Goal: Transaction & Acquisition: Purchase product/service

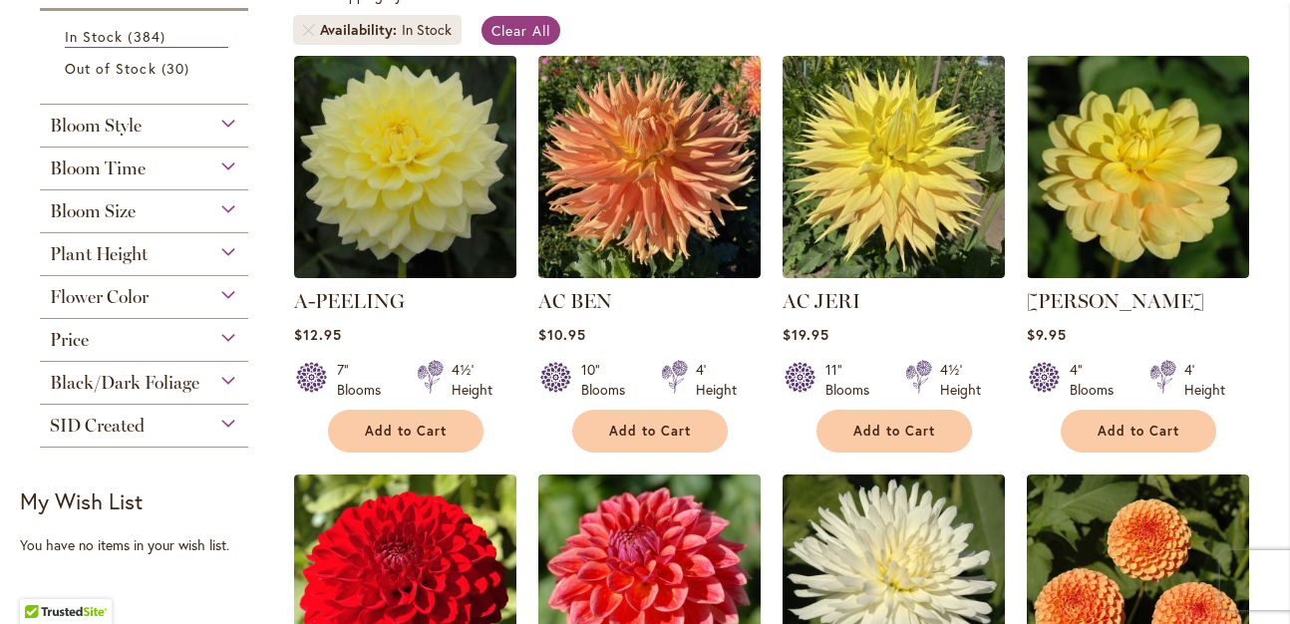
scroll to position [399, 0]
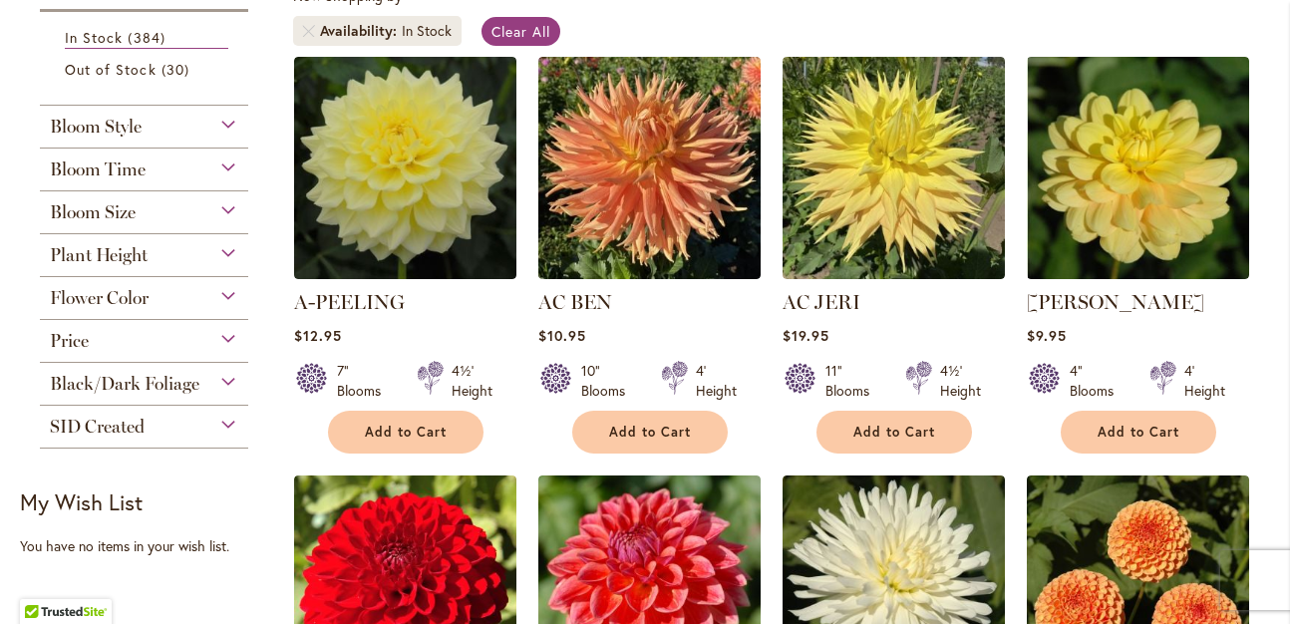
click at [109, 158] on span "Bloom Time" at bounding box center [98, 169] width 96 height 22
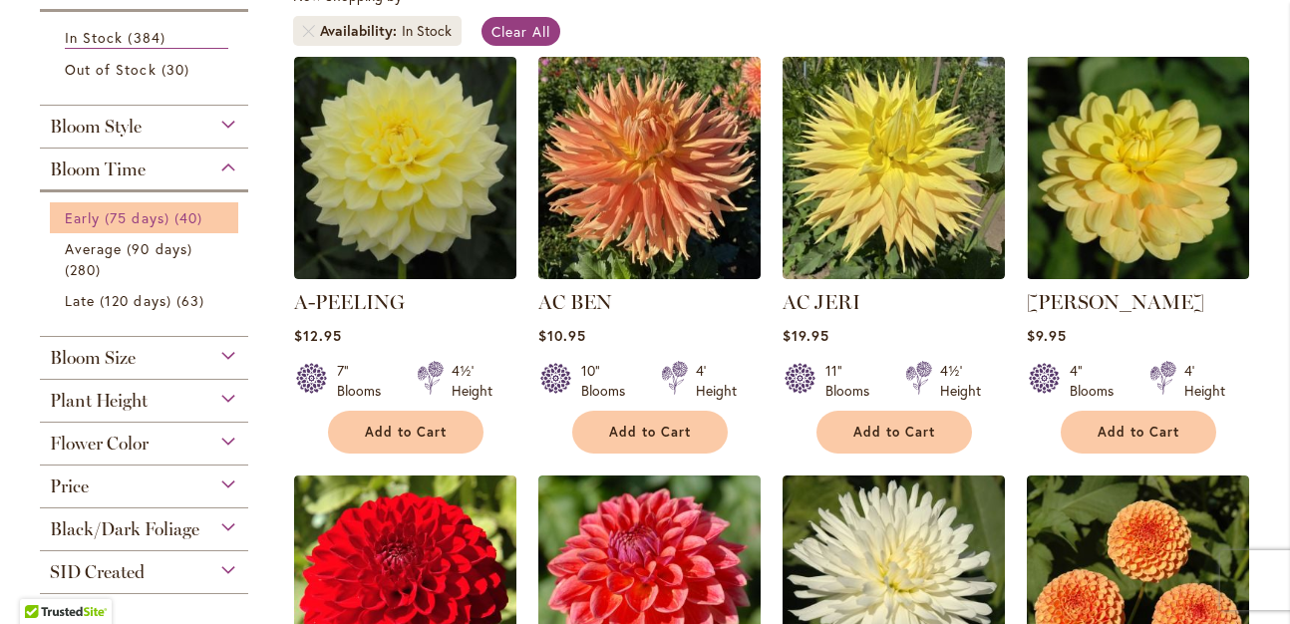
click at [108, 210] on span "Early (75 days)" at bounding box center [117, 217] width 105 height 19
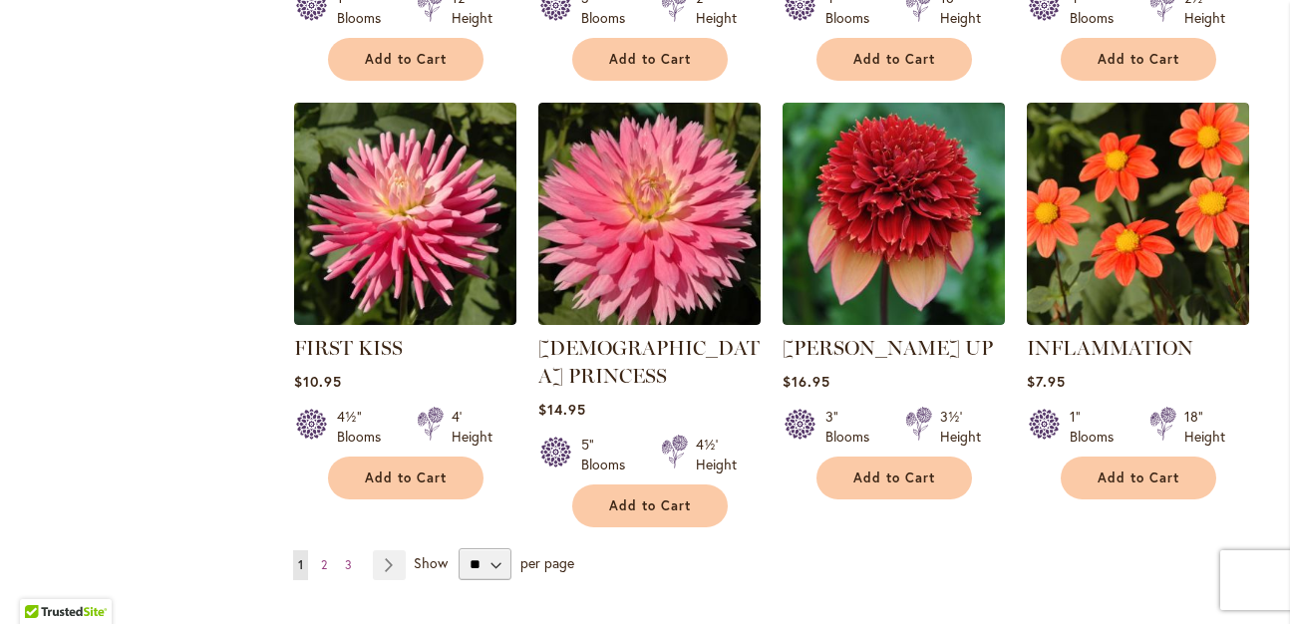
scroll to position [1894, 0]
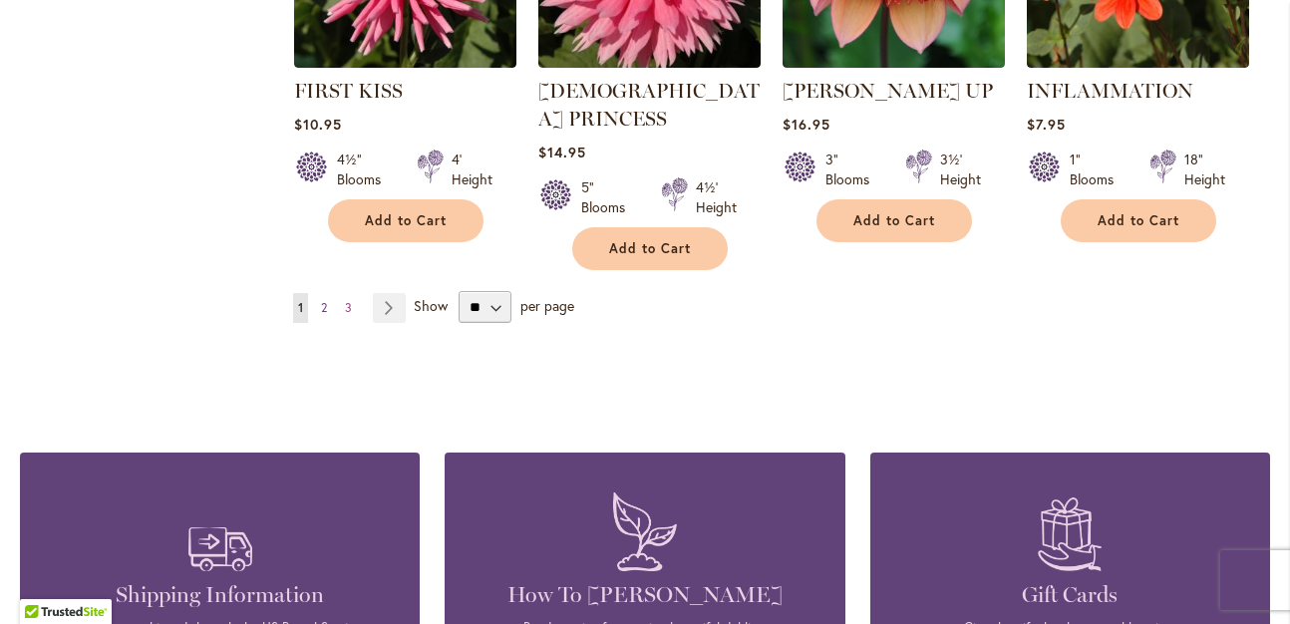
click at [324, 300] on span "2" at bounding box center [324, 307] width 6 height 15
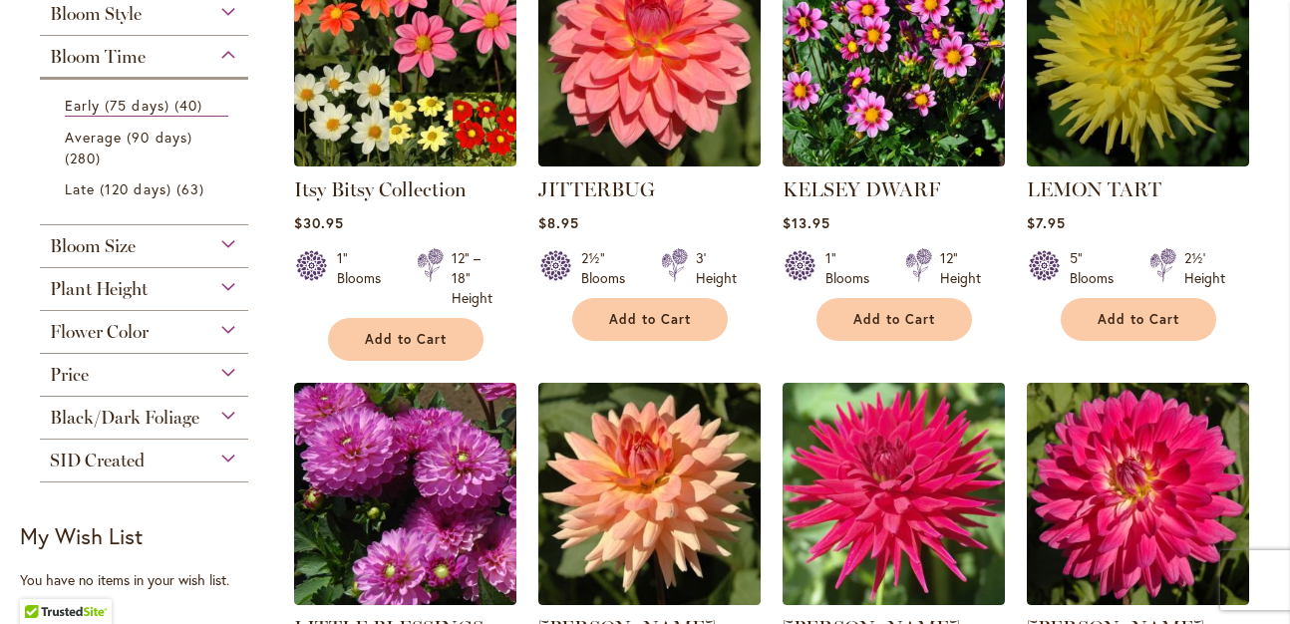
scroll to position [598, 0]
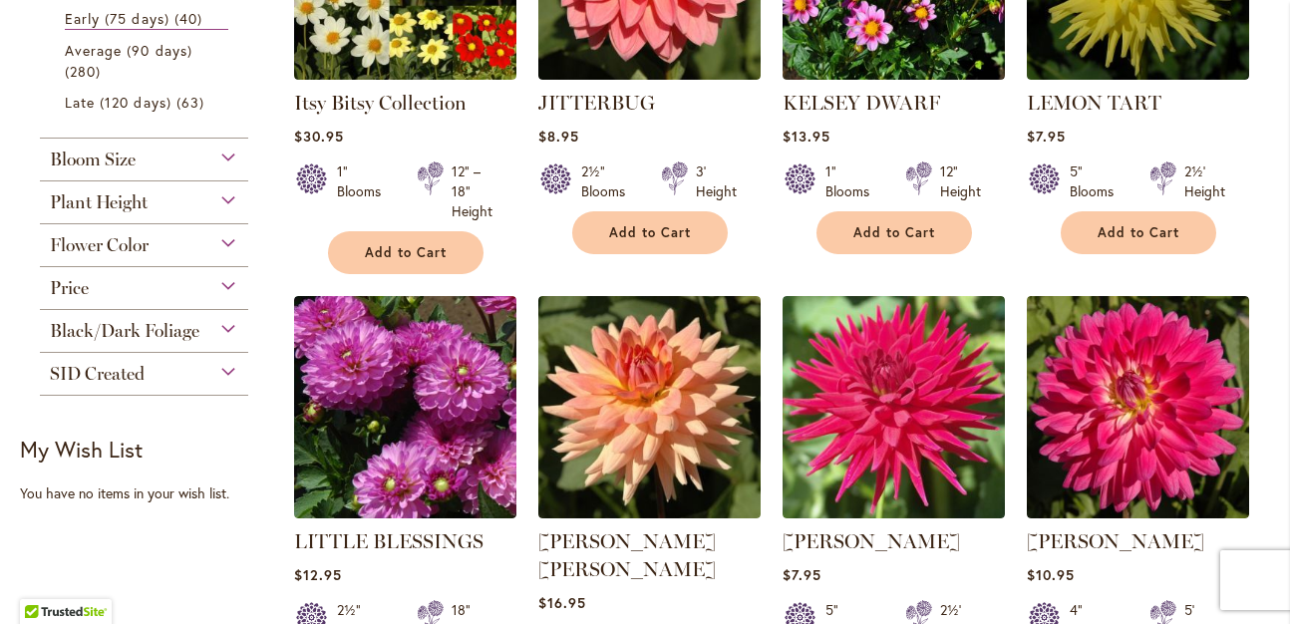
click at [116, 248] on span "Flower Color" at bounding box center [99, 245] width 99 height 22
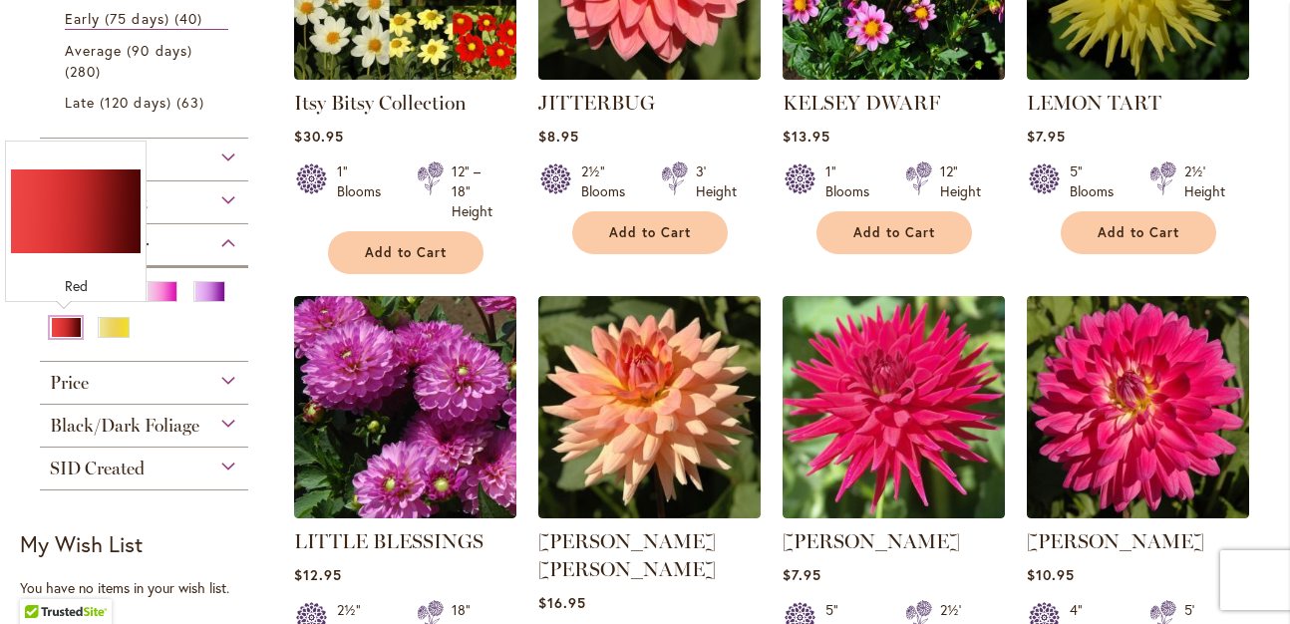
click at [61, 326] on div "Red" at bounding box center [66, 327] width 32 height 21
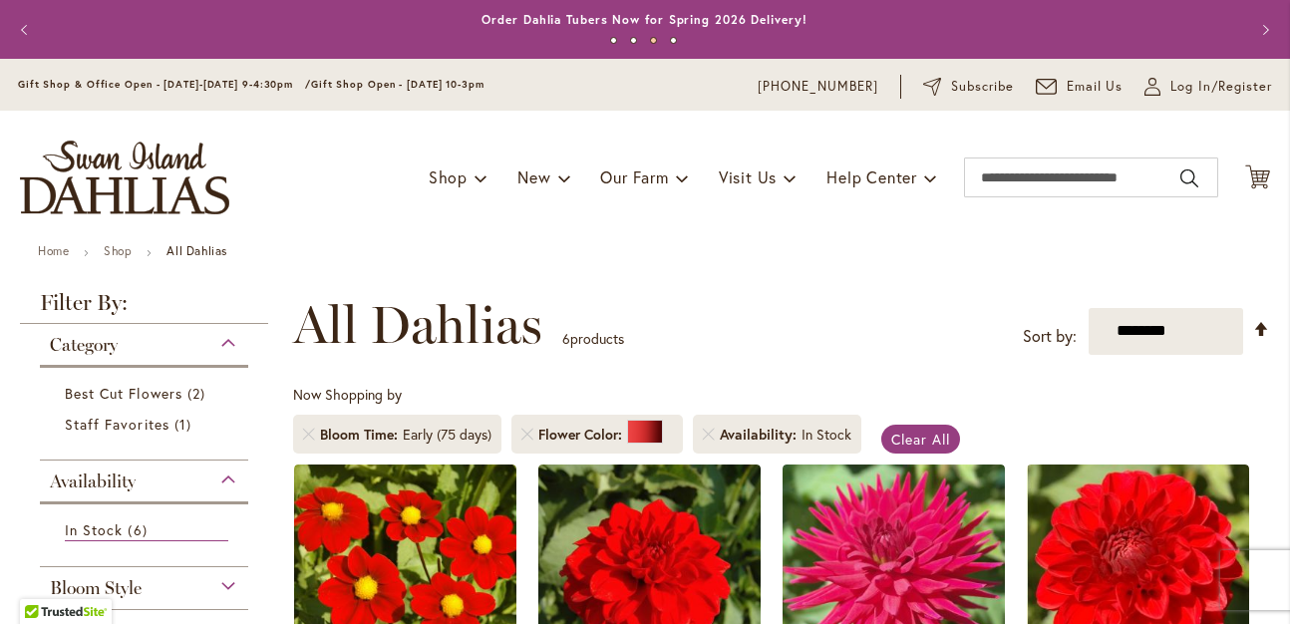
click at [490, 433] on li "Bloom Time Early (75 days)" at bounding box center [397, 434] width 208 height 39
click at [373, 436] on span "Bloom Time" at bounding box center [361, 435] width 83 height 20
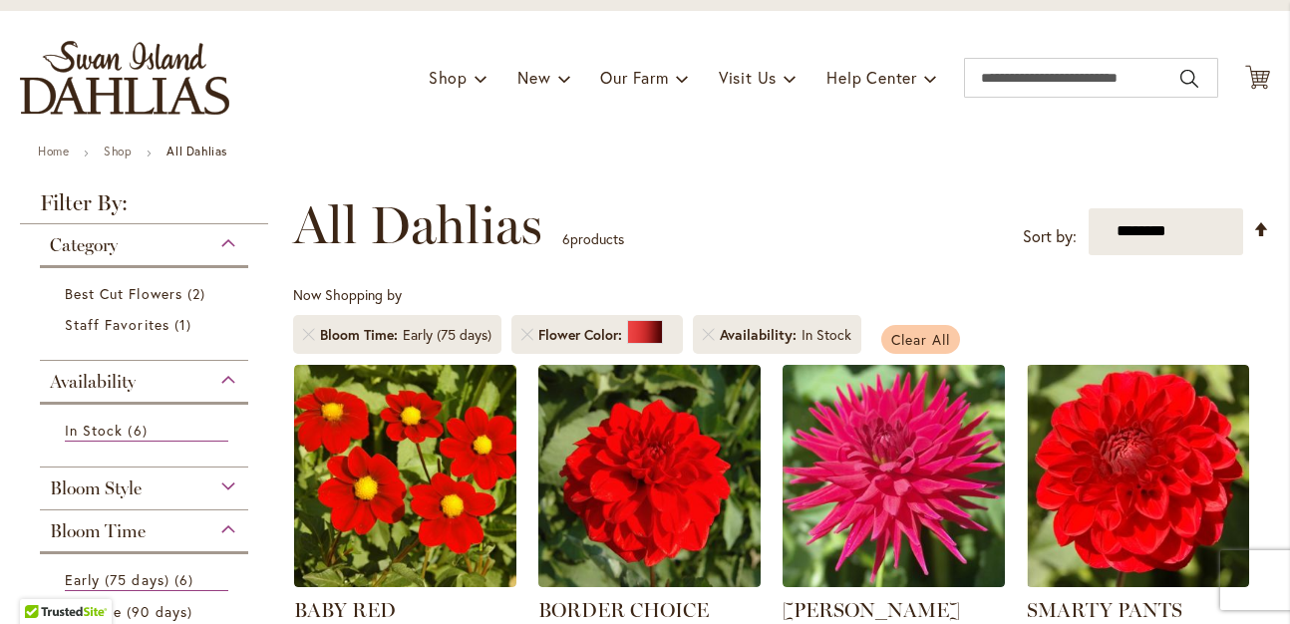
click at [906, 335] on span "Clear All" at bounding box center [920, 339] width 59 height 19
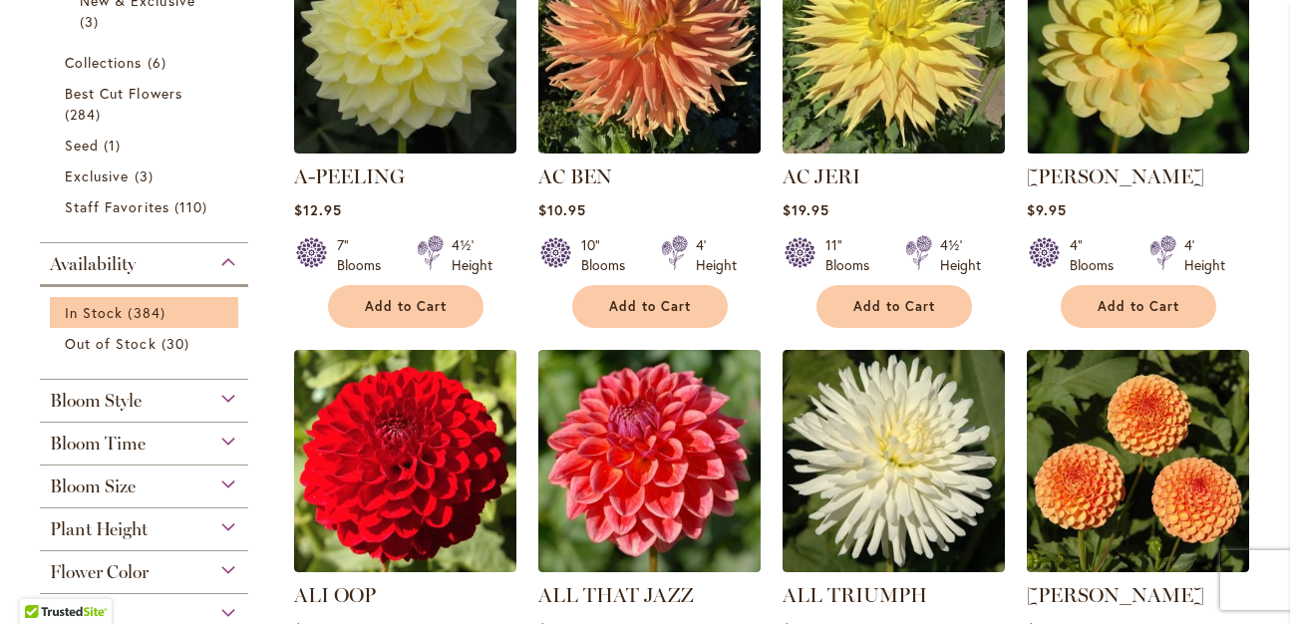
scroll to position [698, 0]
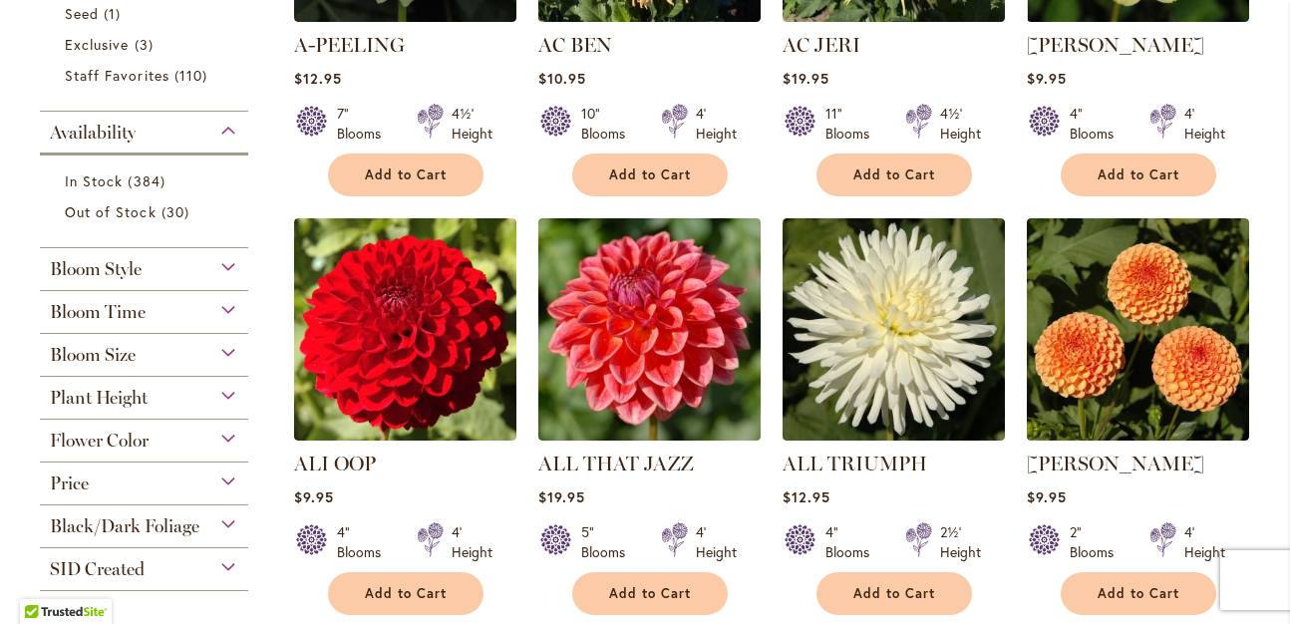
click at [119, 437] on span "Flower Color" at bounding box center [99, 441] width 99 height 22
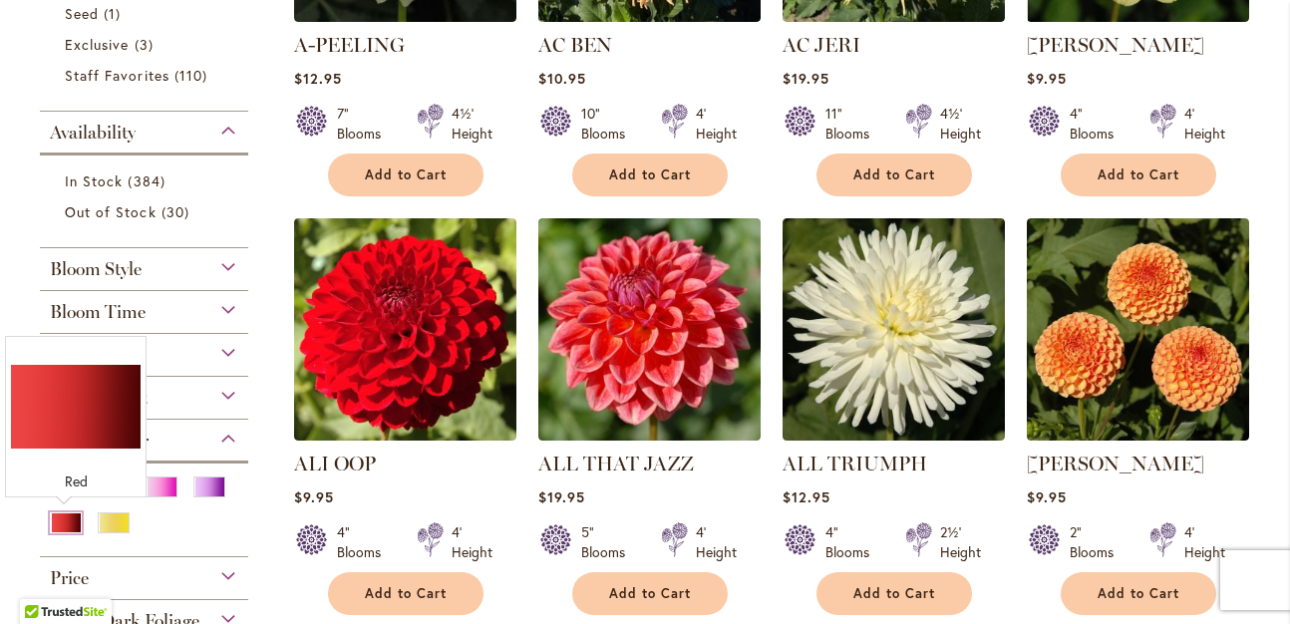
click at [61, 524] on div "Red" at bounding box center [66, 522] width 32 height 21
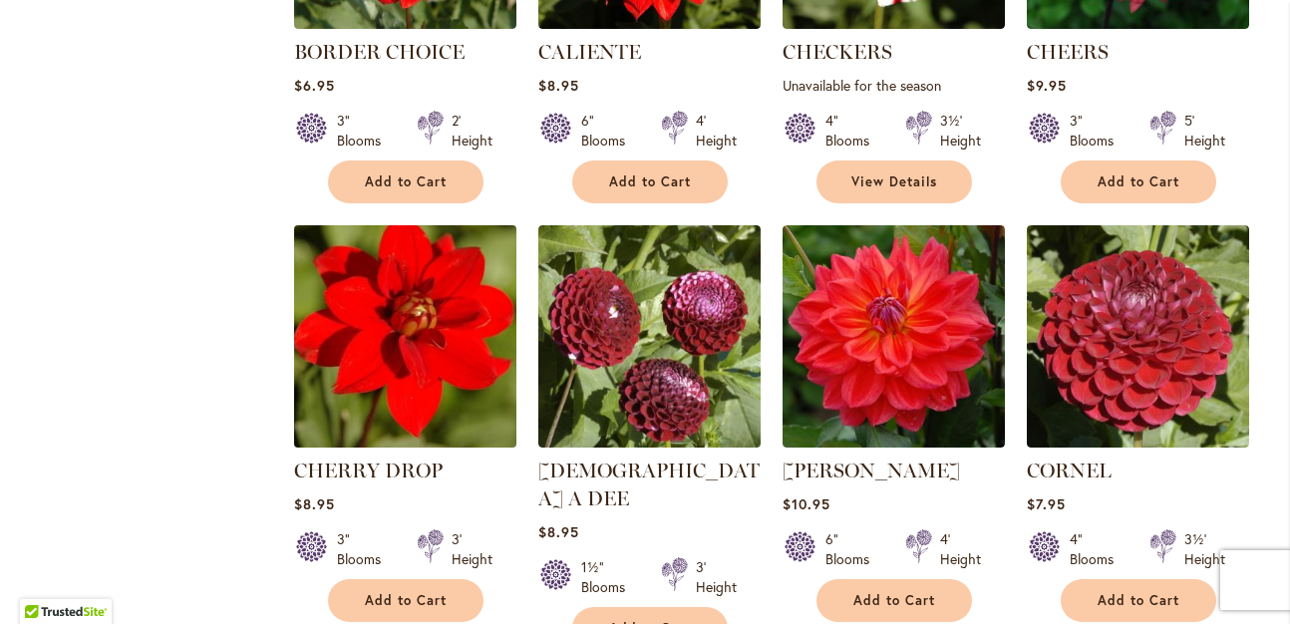
scroll to position [1894, 0]
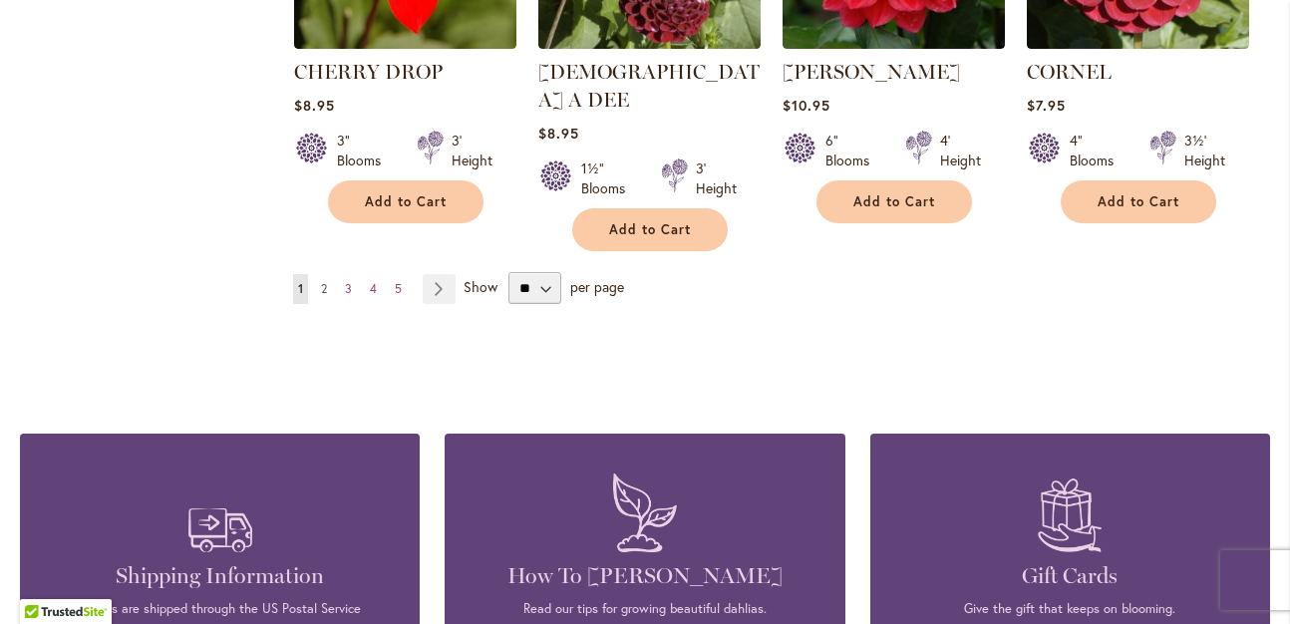
click at [321, 281] on span "2" at bounding box center [324, 288] width 6 height 15
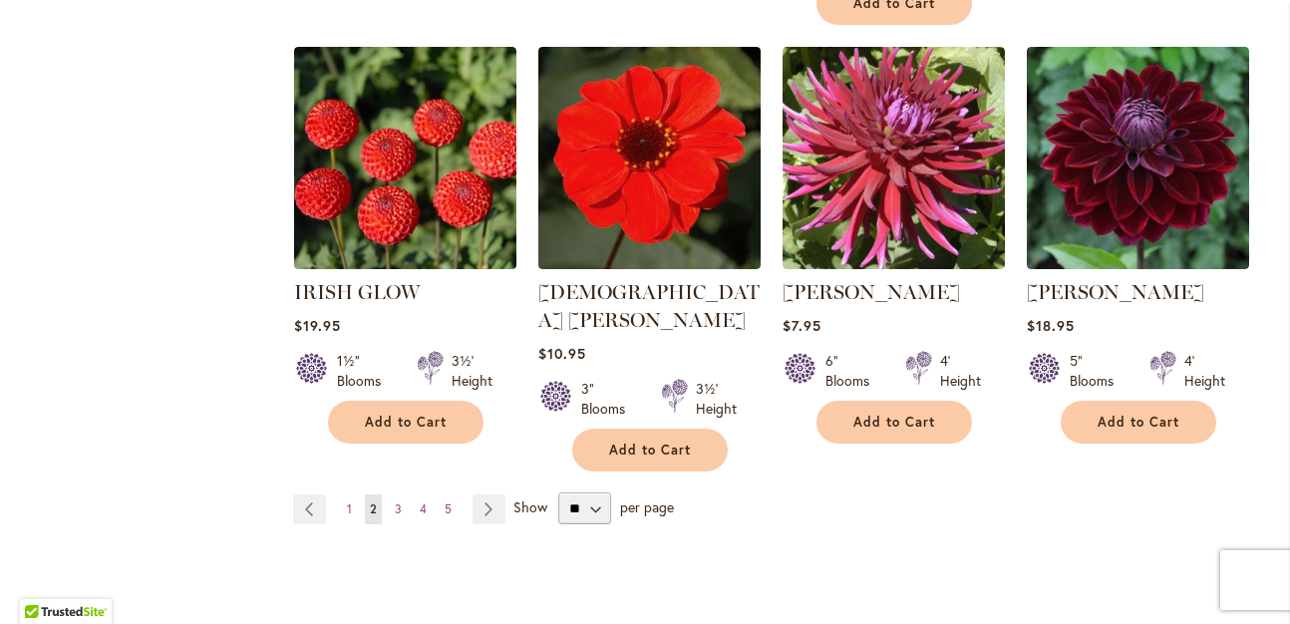
scroll to position [1894, 0]
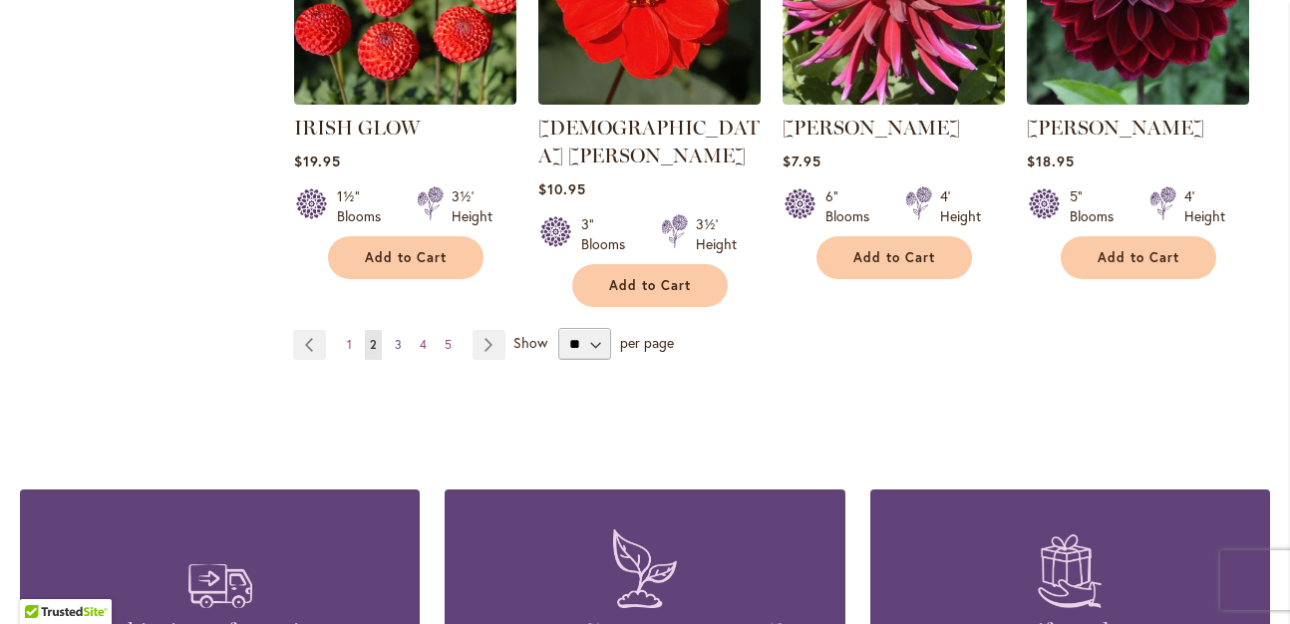
click at [399, 330] on link "Page 3" at bounding box center [398, 345] width 17 height 30
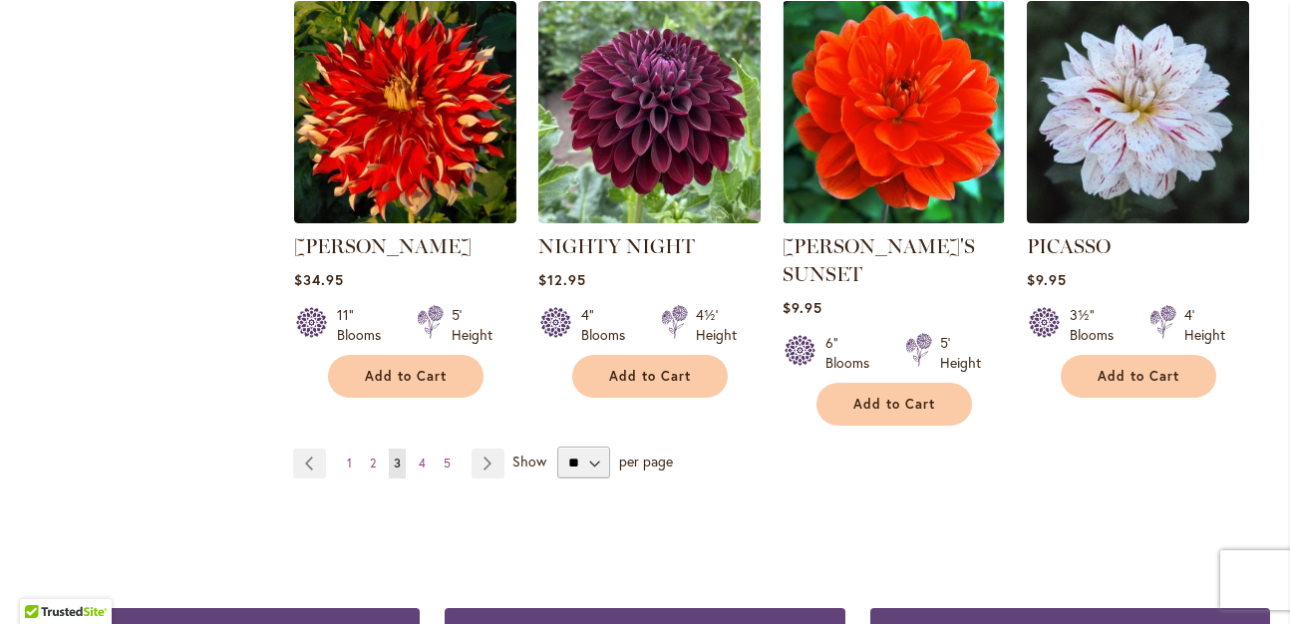
scroll to position [1894, 0]
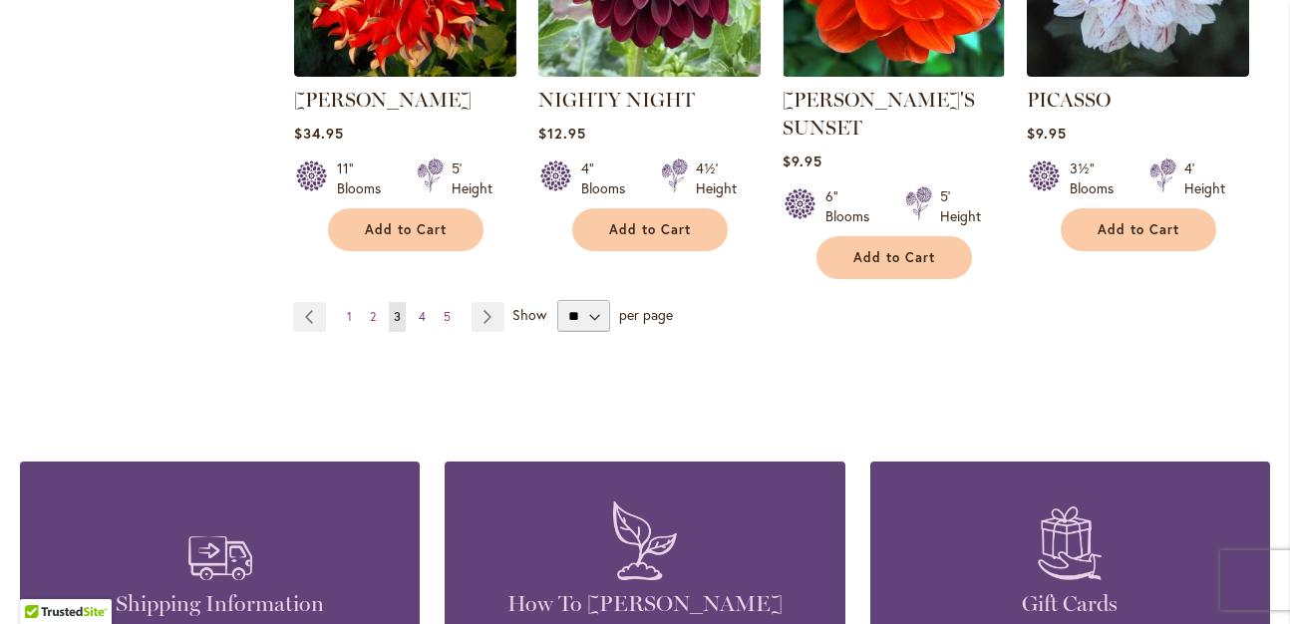
click at [420, 309] on span "4" at bounding box center [422, 316] width 7 height 15
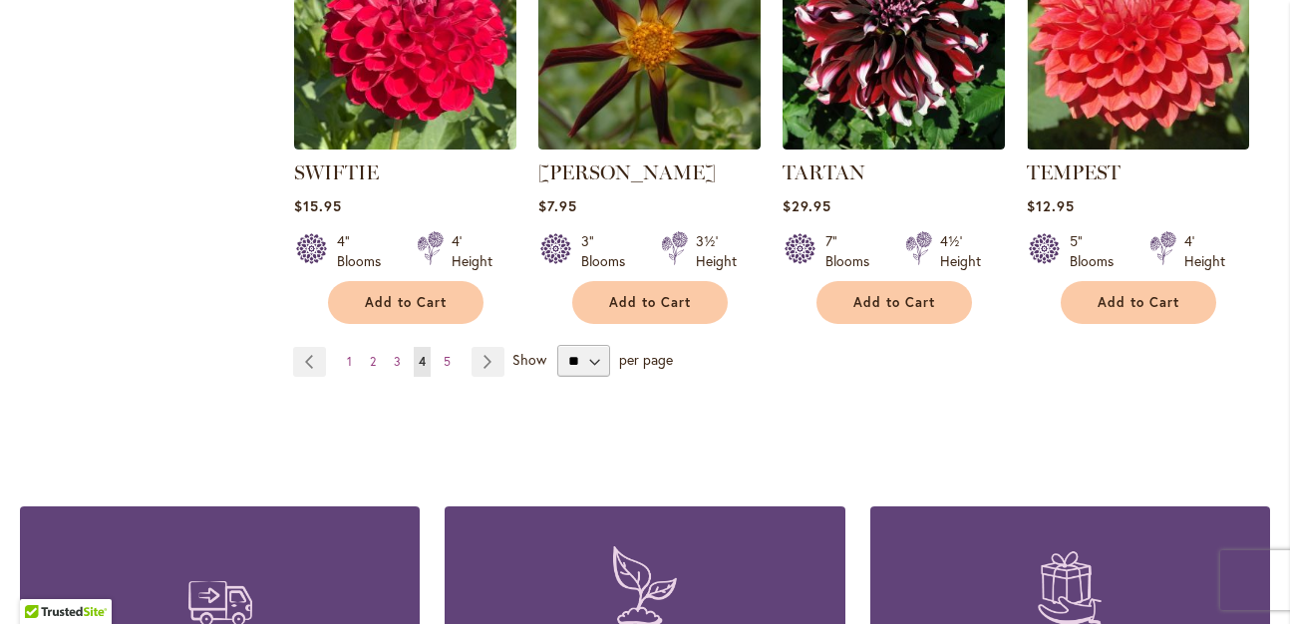
scroll to position [1794, 0]
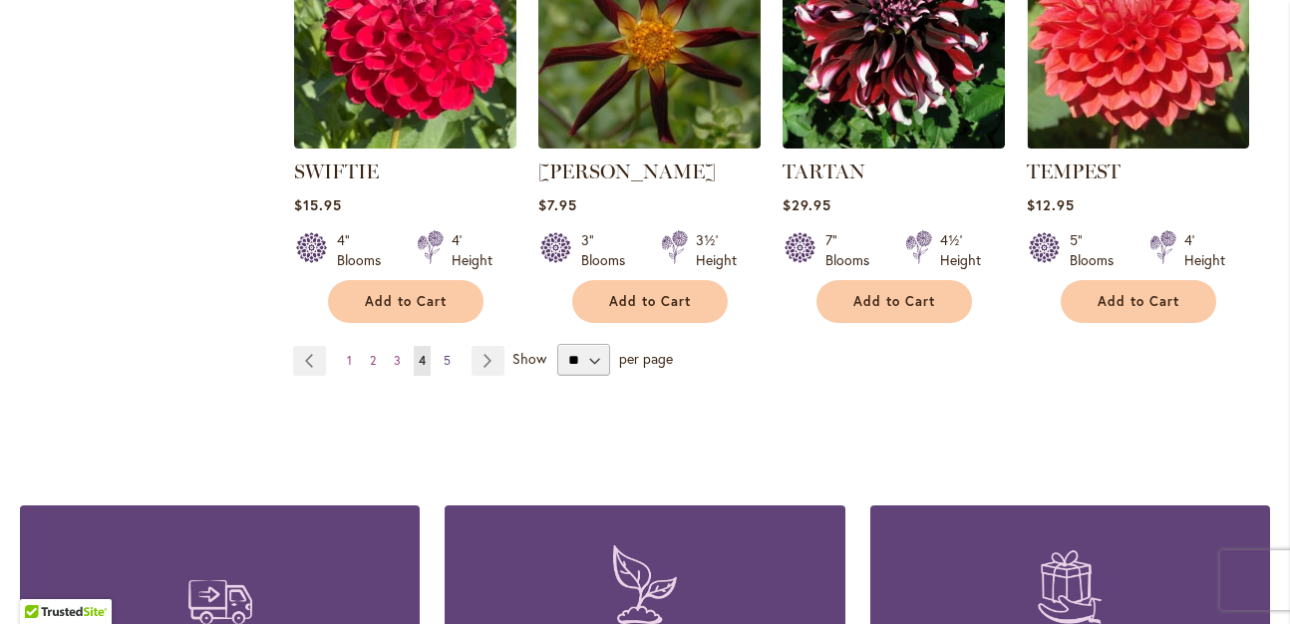
click at [446, 356] on span "5" at bounding box center [447, 360] width 7 height 15
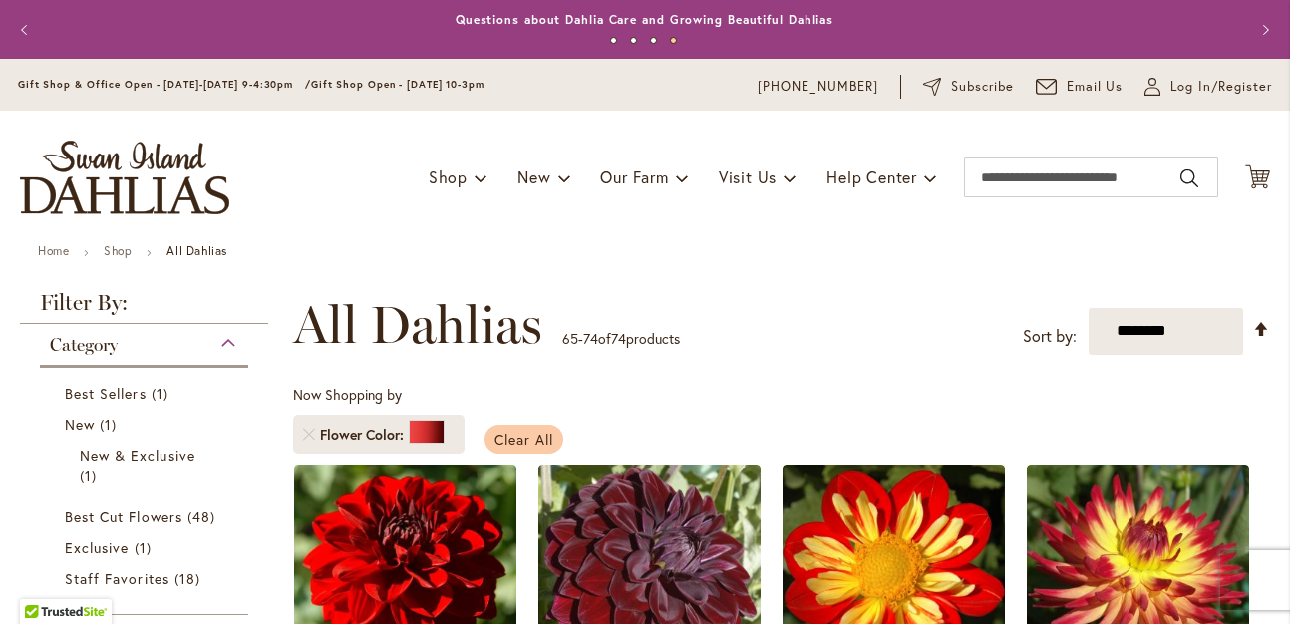
click at [524, 437] on span "Clear All" at bounding box center [523, 439] width 59 height 19
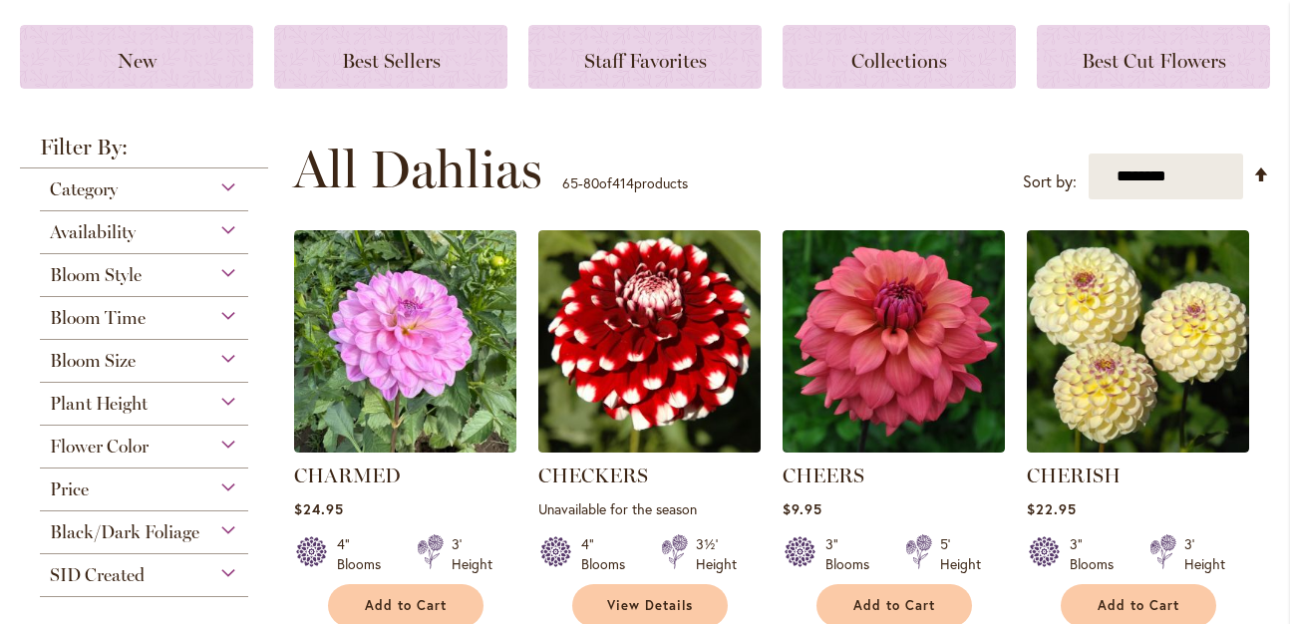
scroll to position [399, 0]
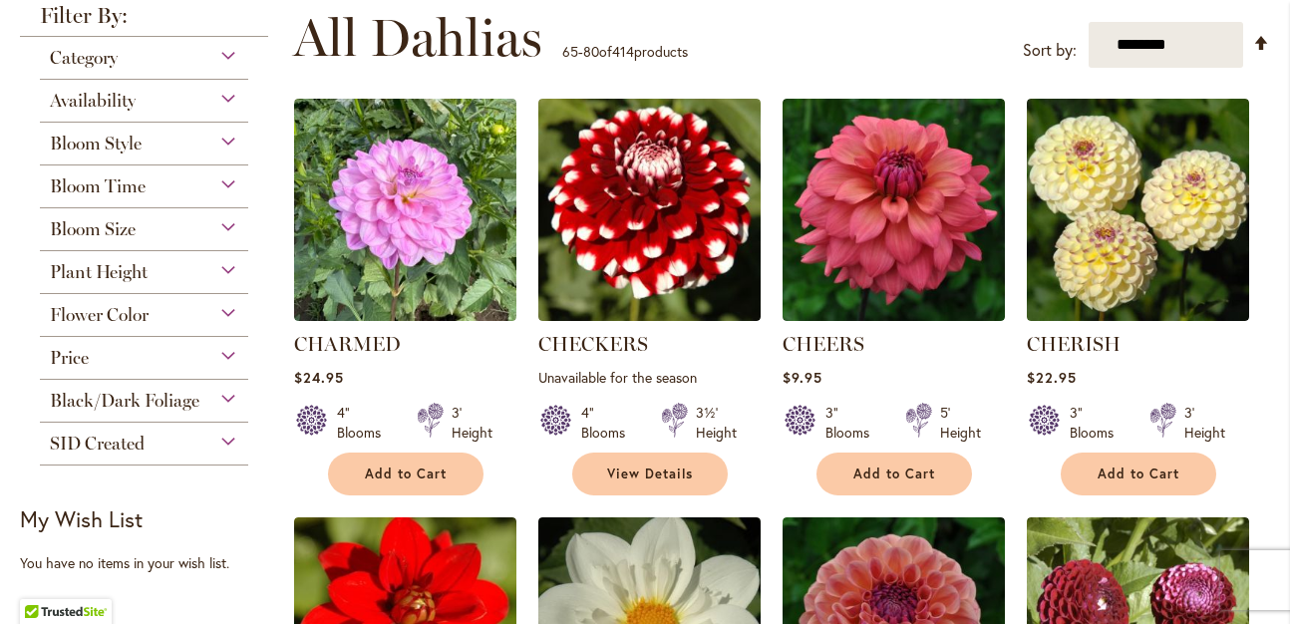
click at [127, 228] on span "Bloom Size" at bounding box center [93, 229] width 86 height 22
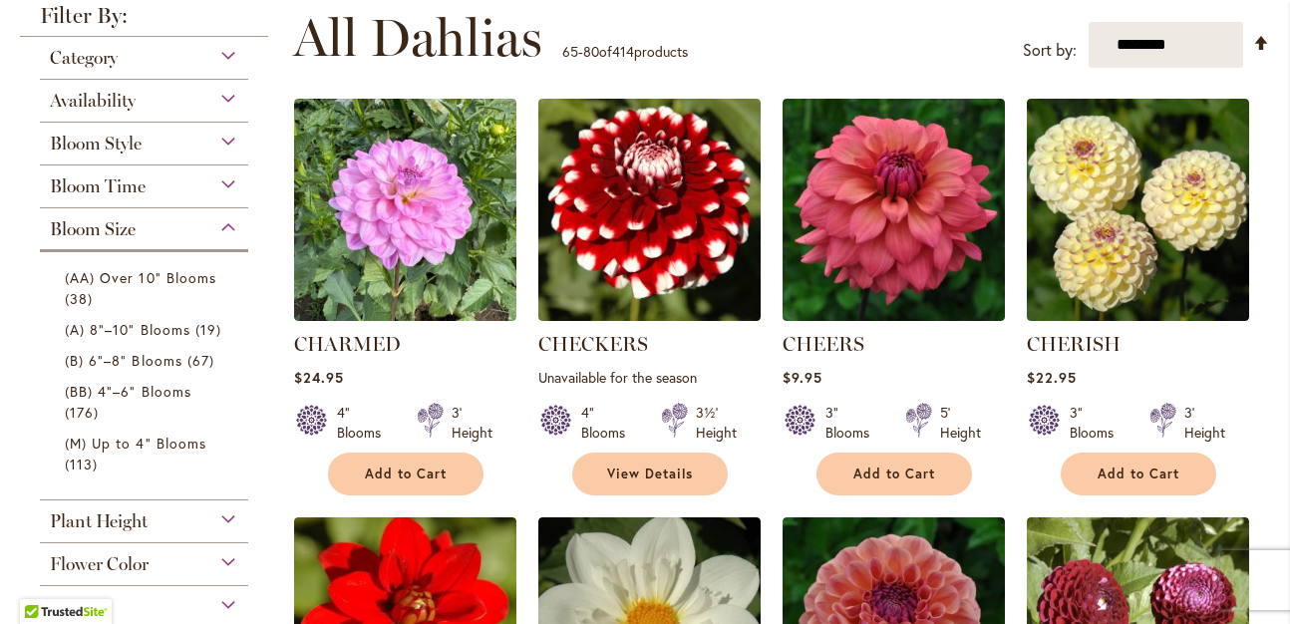
click at [140, 169] on div "Bloom Time" at bounding box center [144, 181] width 208 height 32
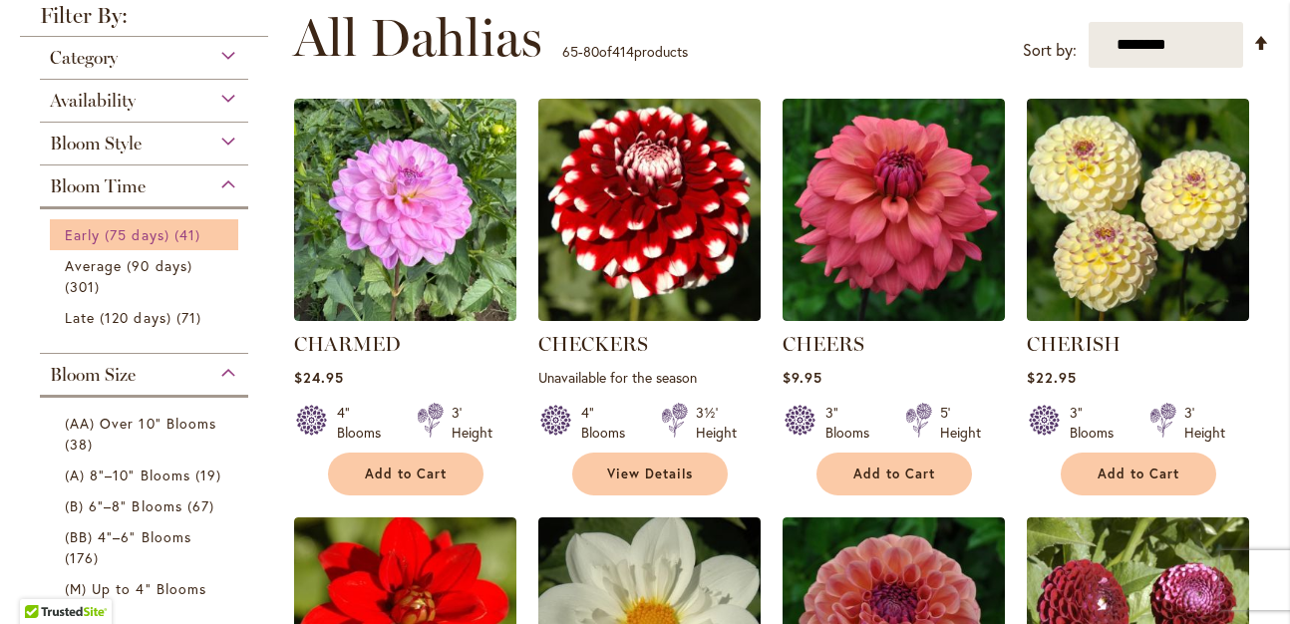
click at [135, 235] on span "Early (75 days)" at bounding box center [117, 234] width 105 height 19
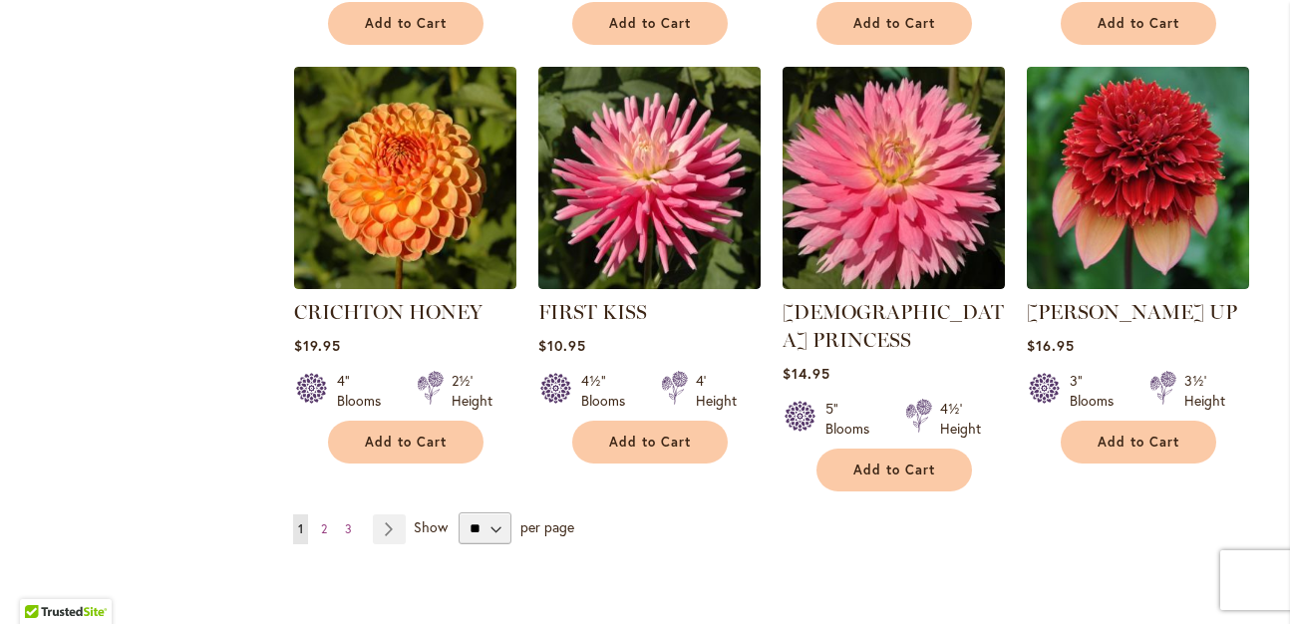
scroll to position [1802, 0]
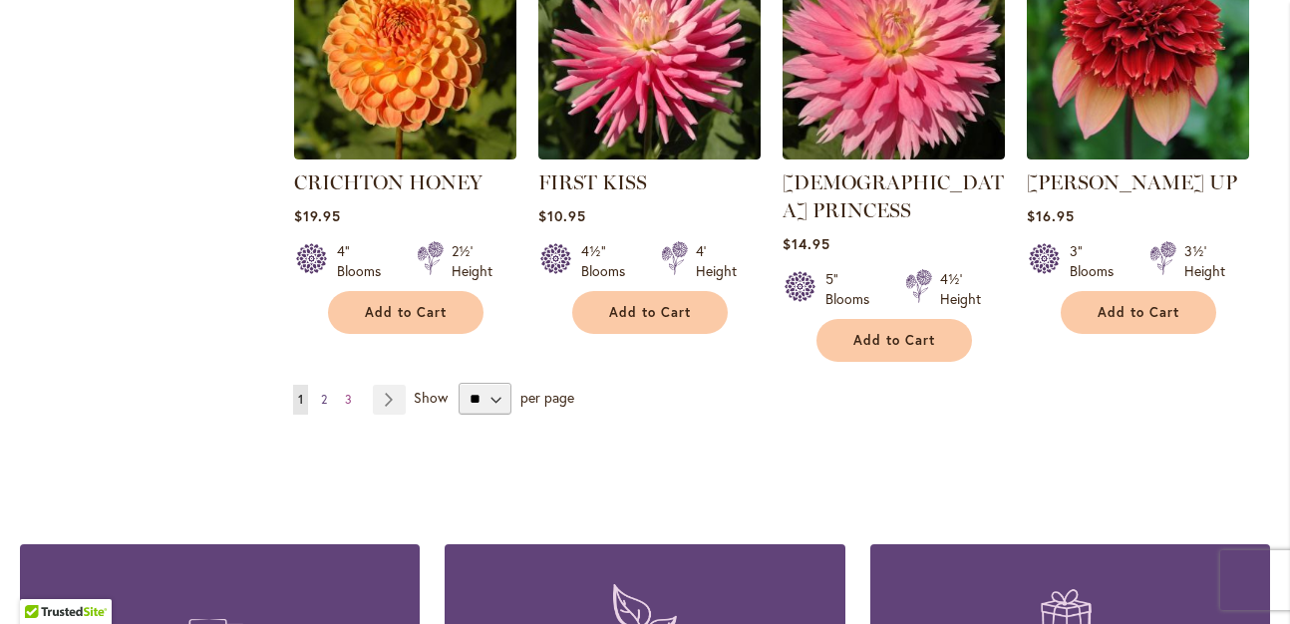
click at [324, 392] on span "2" at bounding box center [324, 399] width 6 height 15
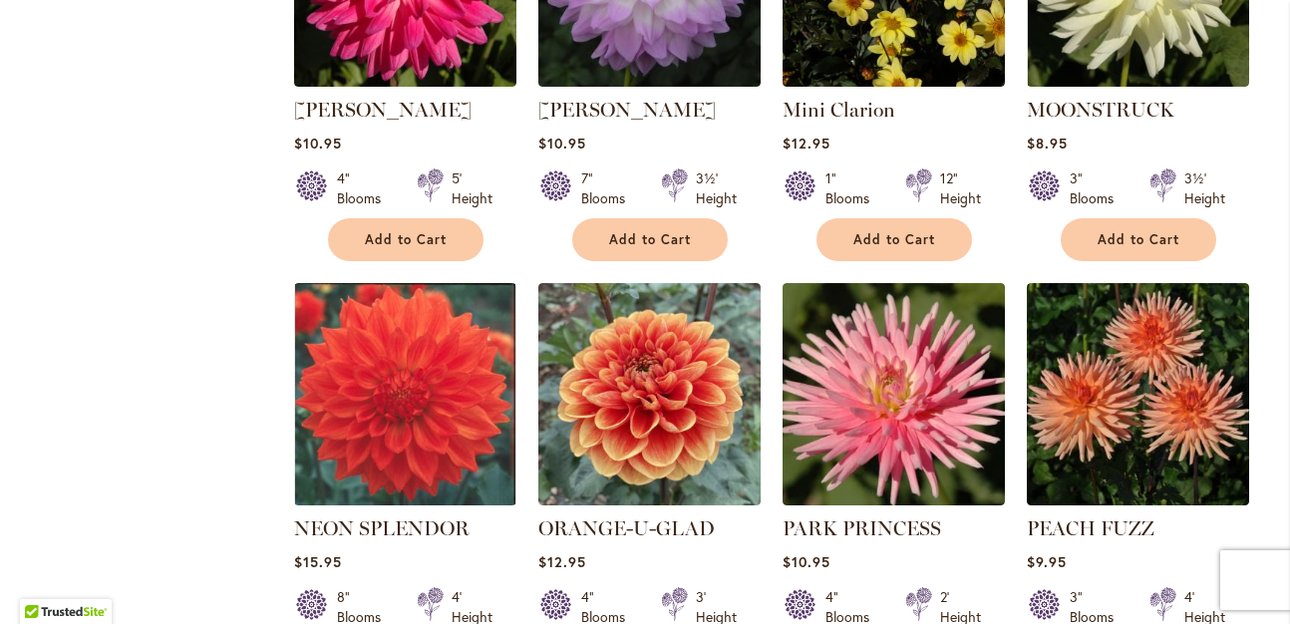
scroll to position [1595, 0]
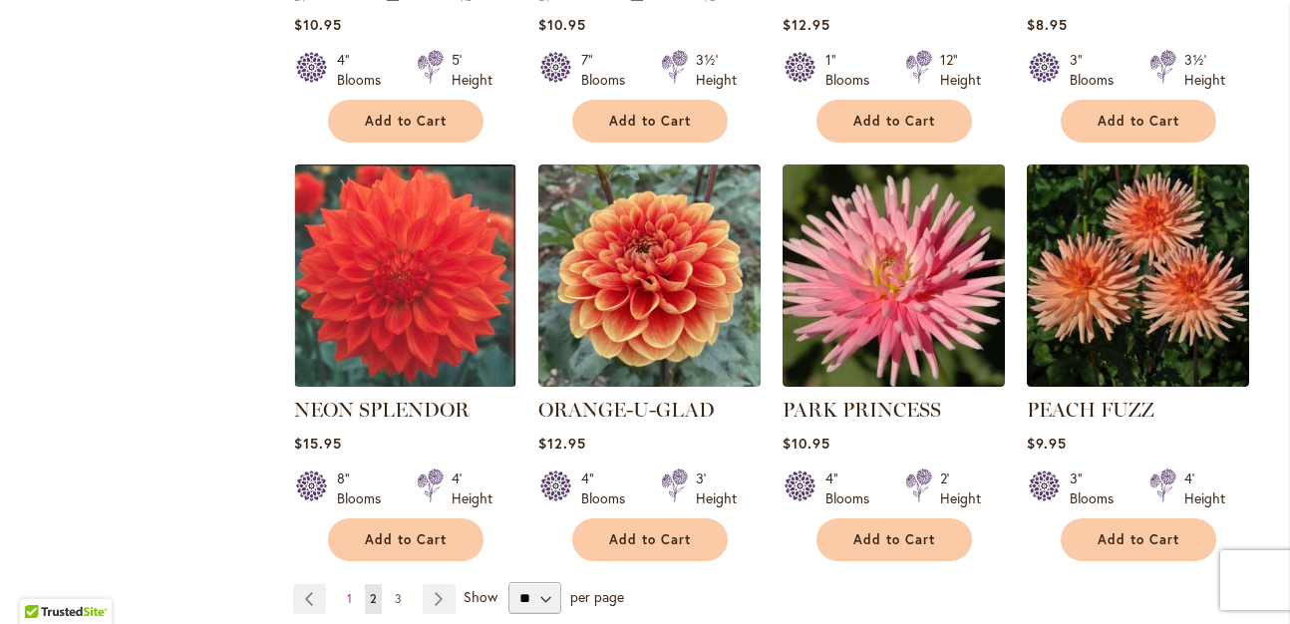
click at [395, 591] on span "3" at bounding box center [398, 598] width 7 height 15
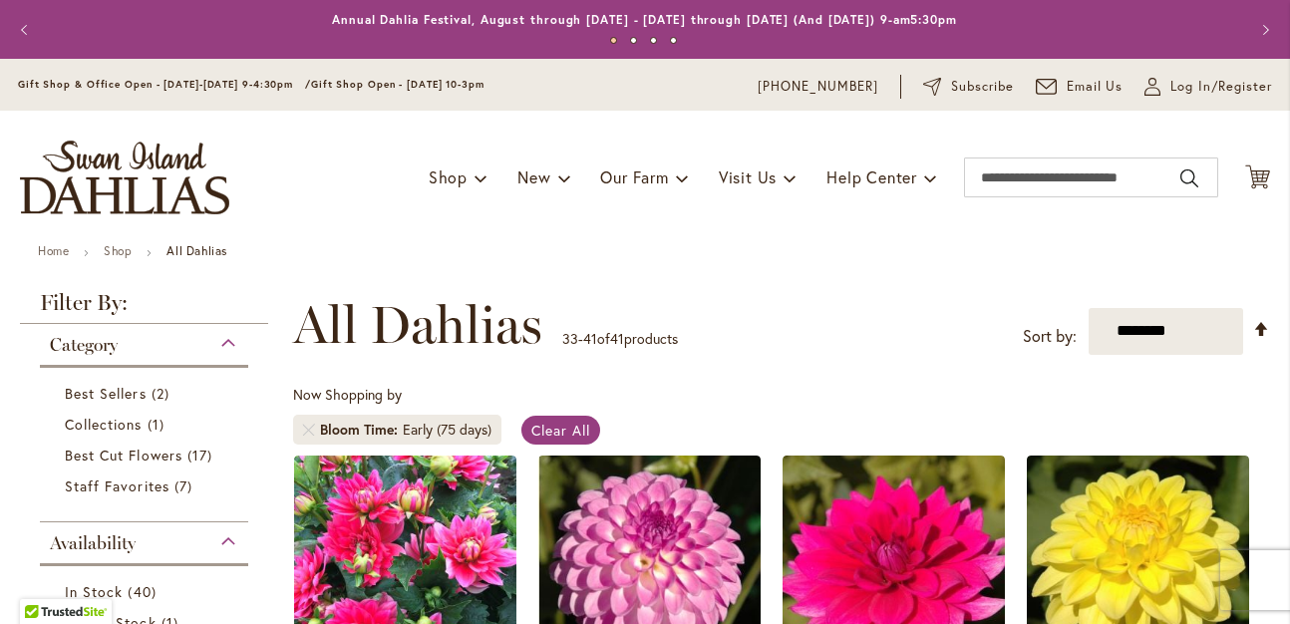
scroll to position [299, 0]
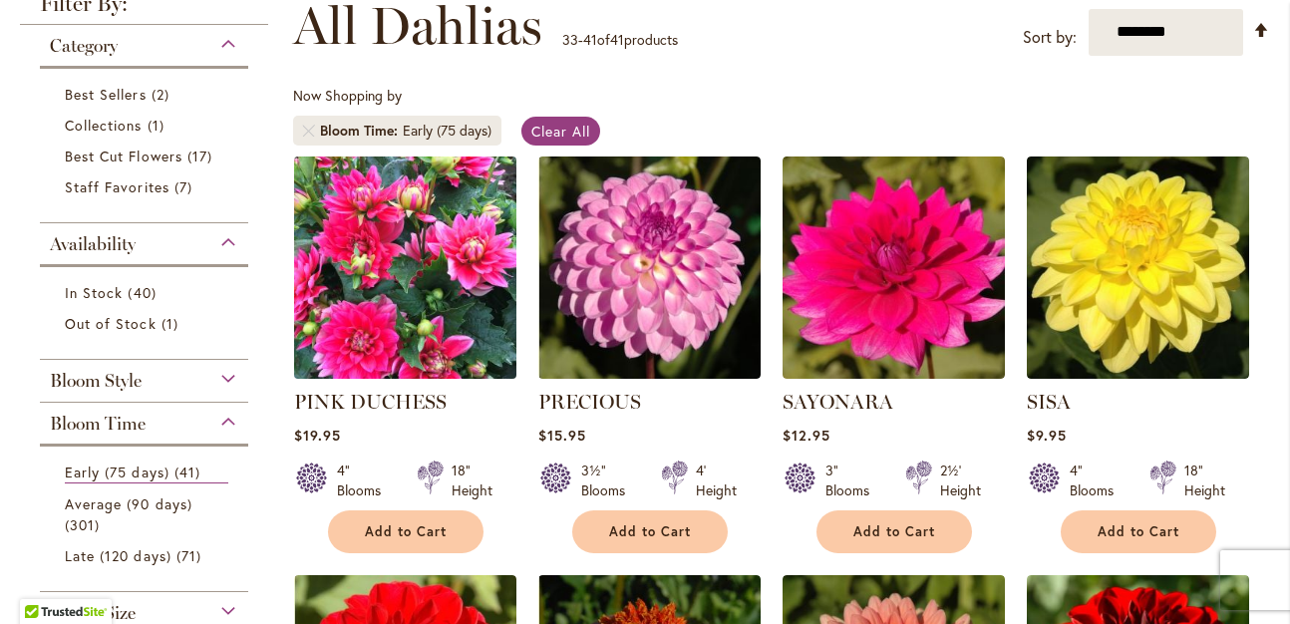
click at [399, 326] on img at bounding box center [404, 267] width 233 height 233
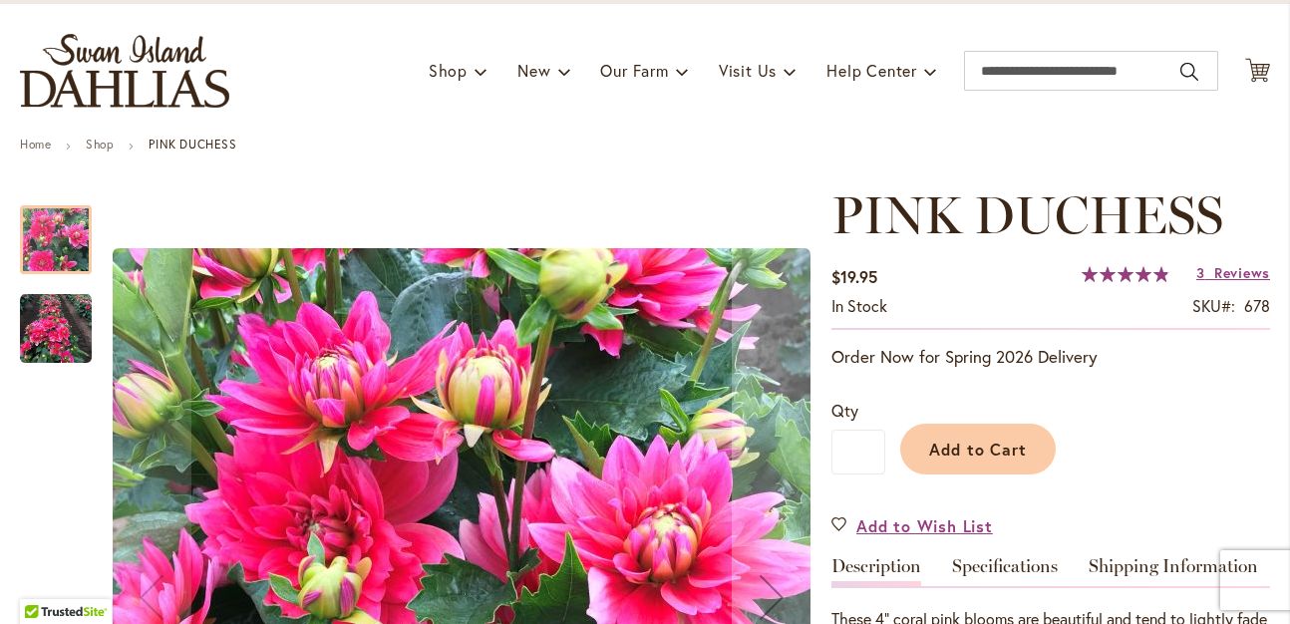
scroll to position [100, 0]
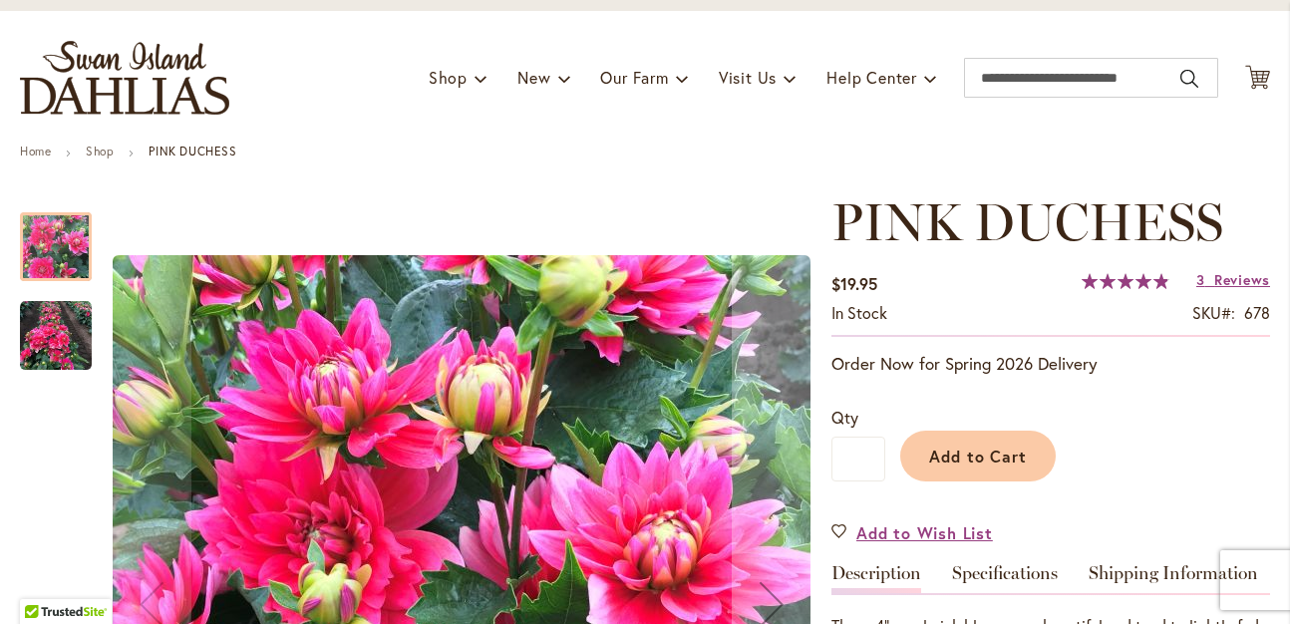
click at [60, 347] on img "PINK DUCHESS" at bounding box center [56, 336] width 72 height 72
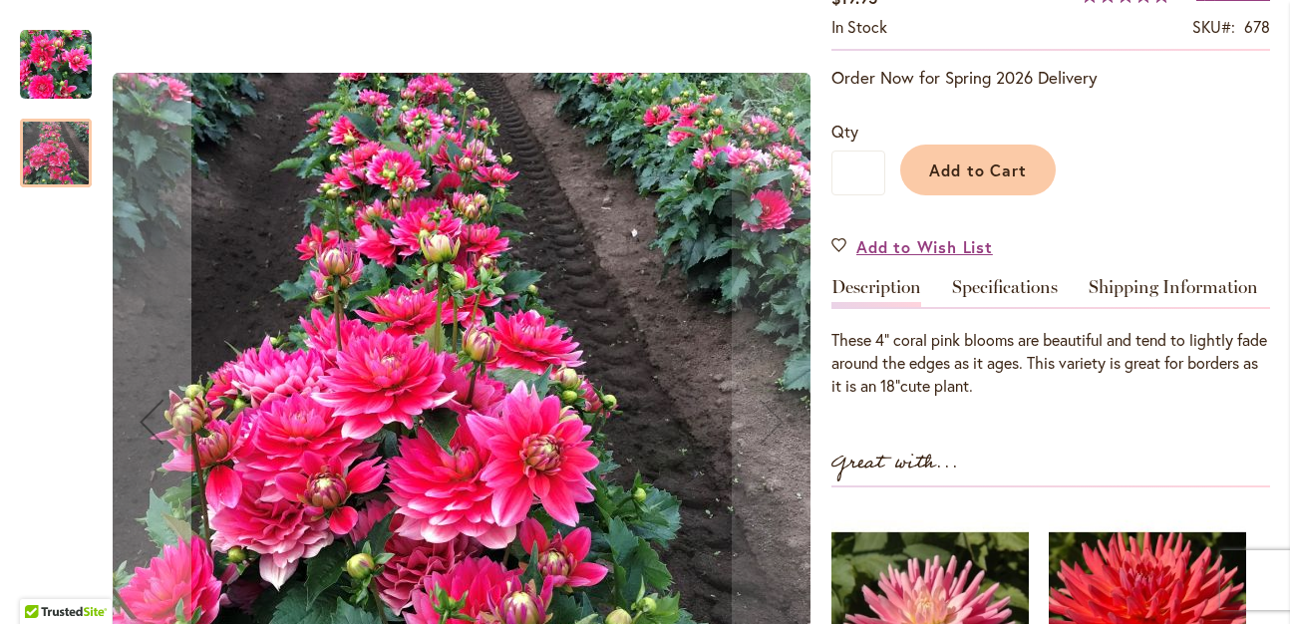
scroll to position [399, 0]
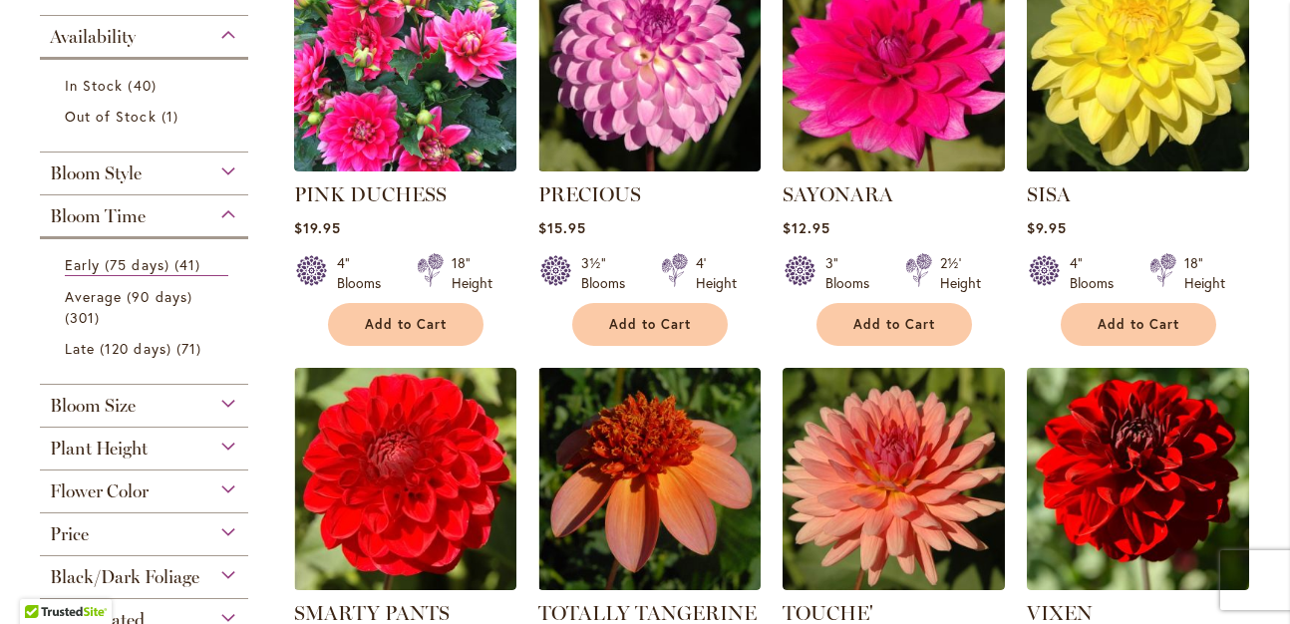
scroll to position [399, 0]
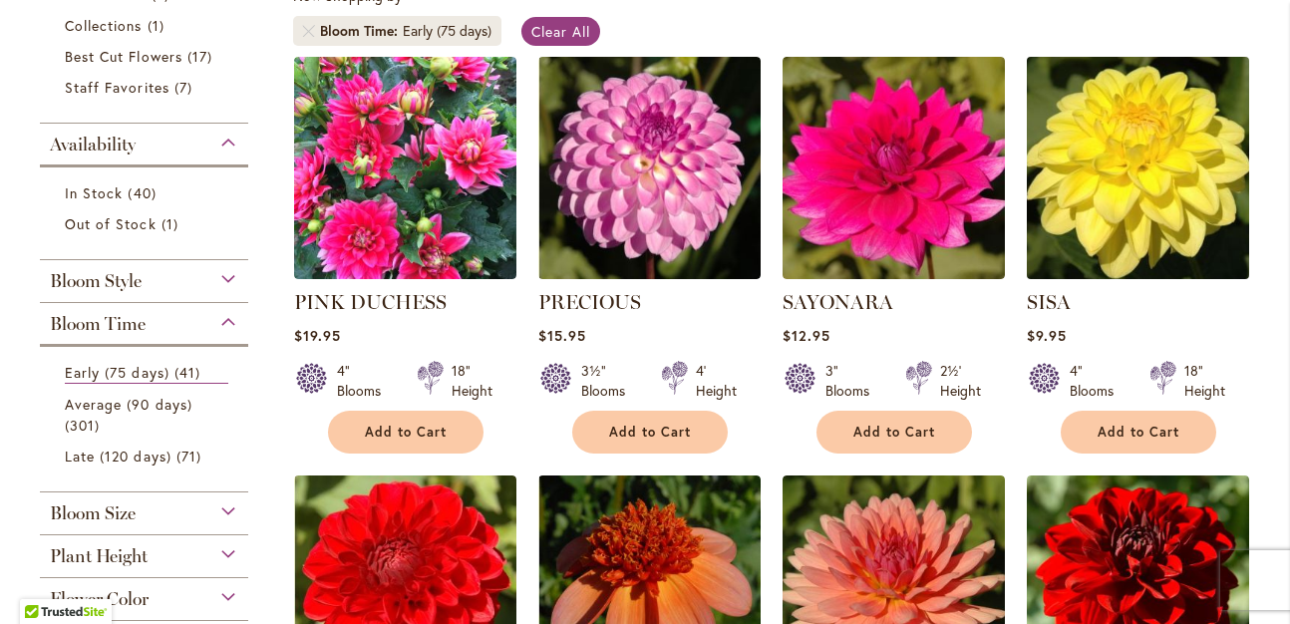
click at [1096, 210] on img at bounding box center [1137, 167] width 233 height 233
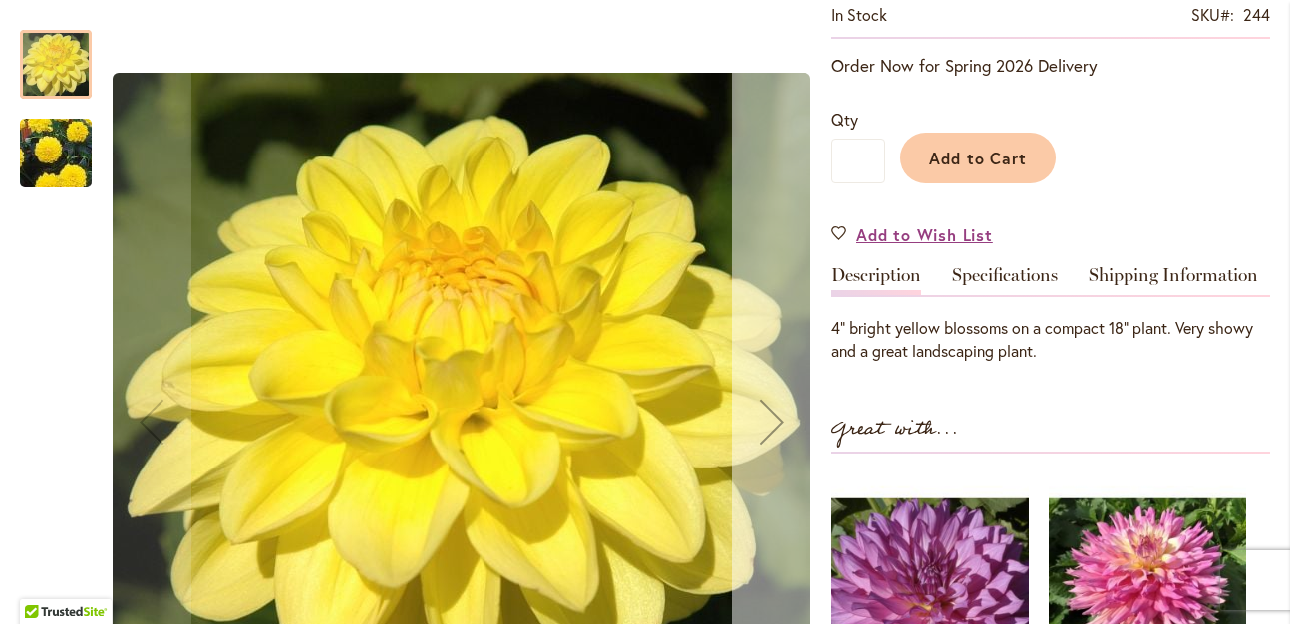
scroll to position [399, 0]
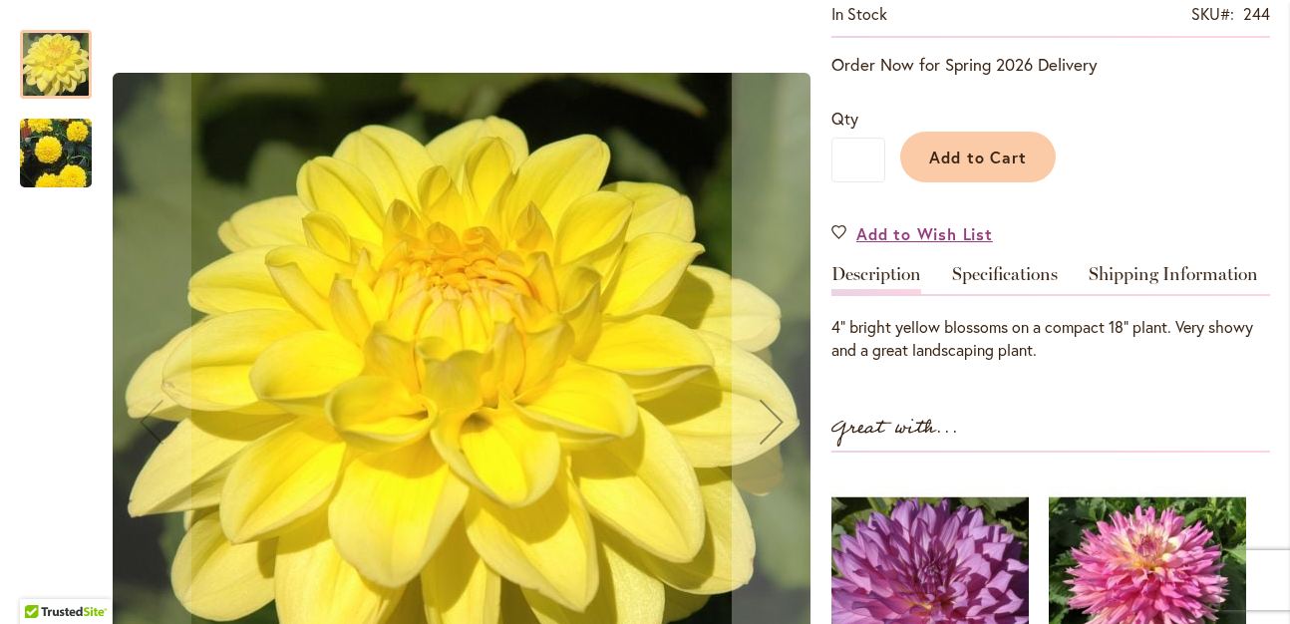
click at [45, 156] on img "SISA" at bounding box center [56, 154] width 144 height 128
